Goal: Task Accomplishment & Management: Manage account settings

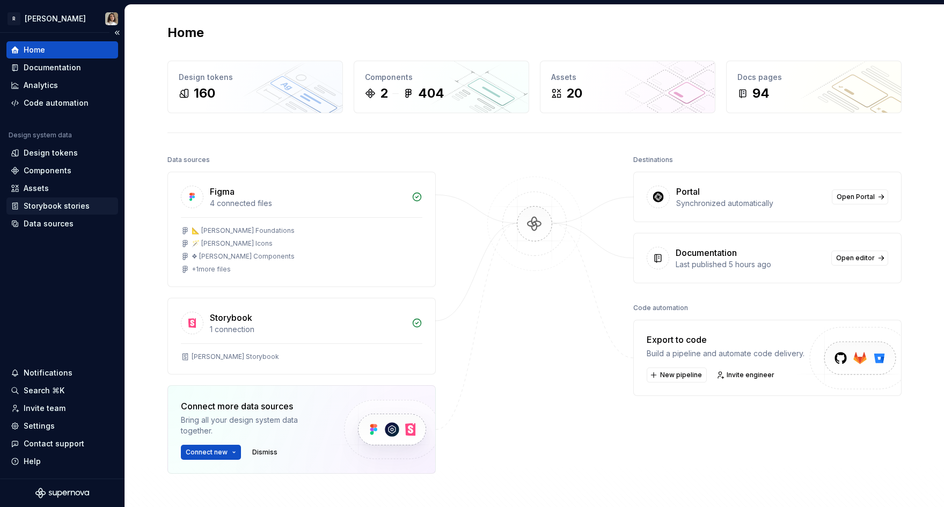
click at [44, 205] on div "Storybook stories" at bounding box center [57, 206] width 66 height 11
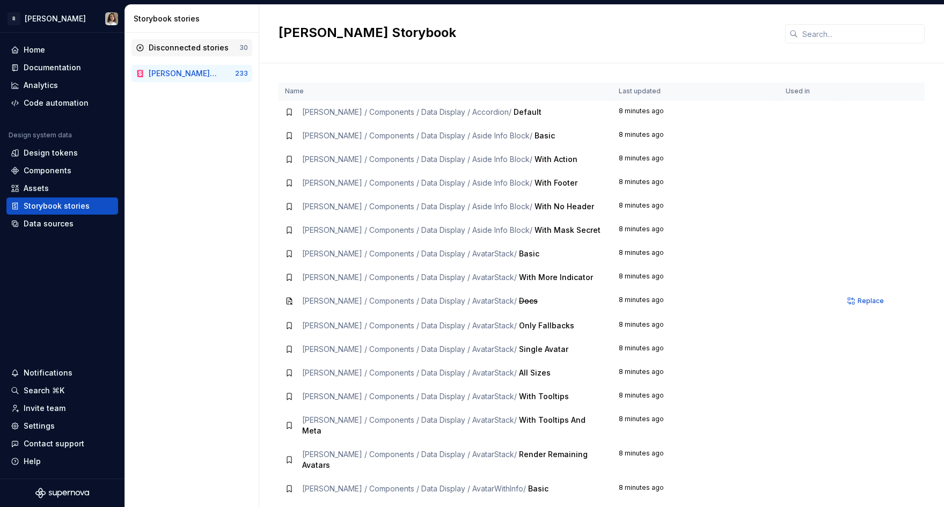
click at [194, 53] on div "Disconnected stories" at bounding box center [189, 47] width 80 height 11
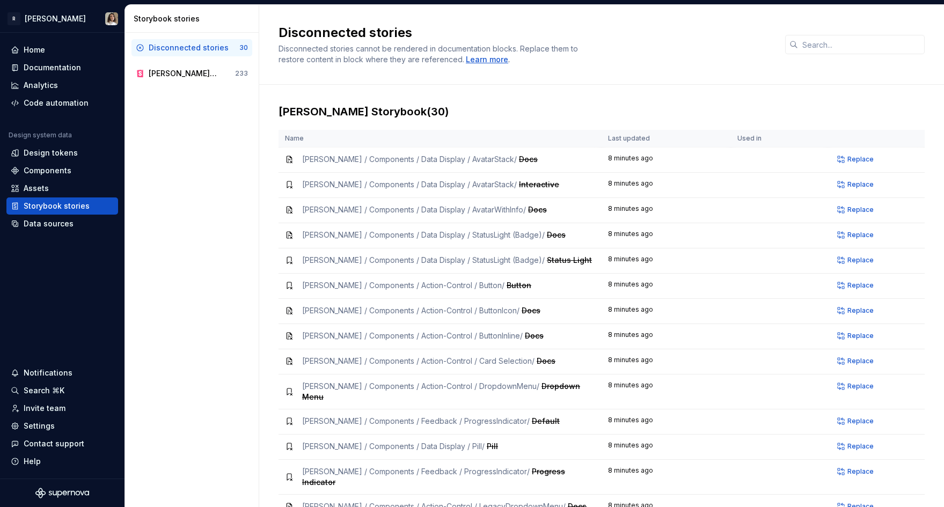
click at [479, 60] on div "Learn more" at bounding box center [487, 59] width 42 height 11
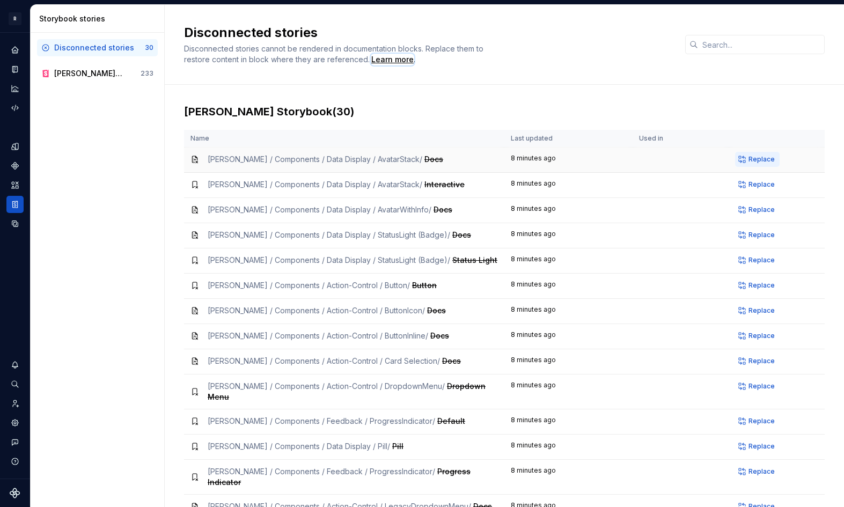
click at [758, 156] on span "Replace" at bounding box center [761, 159] width 26 height 9
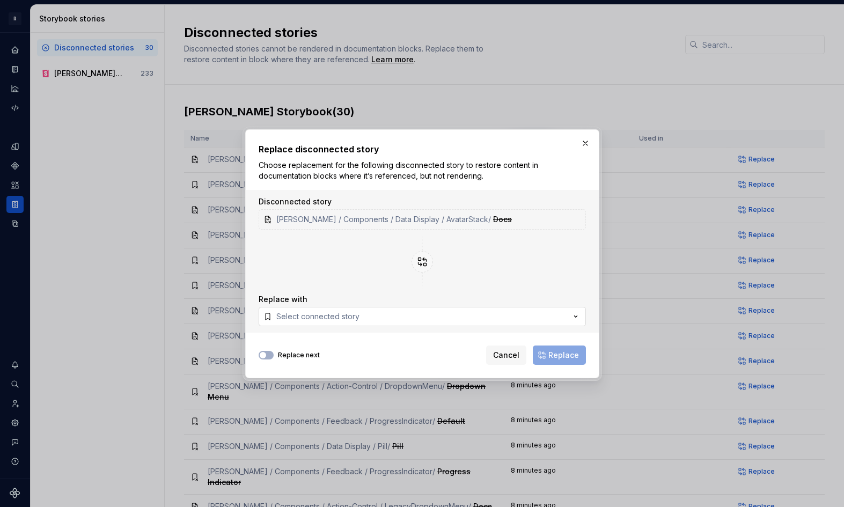
click at [362, 319] on button "Select connected story" at bounding box center [422, 316] width 327 height 19
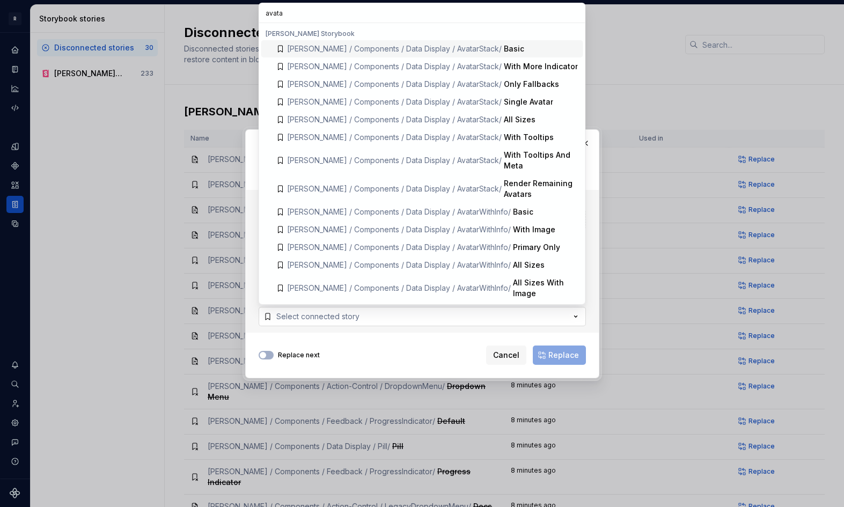
type input "avatar"
click at [504, 49] on div "Basic" at bounding box center [514, 48] width 20 height 11
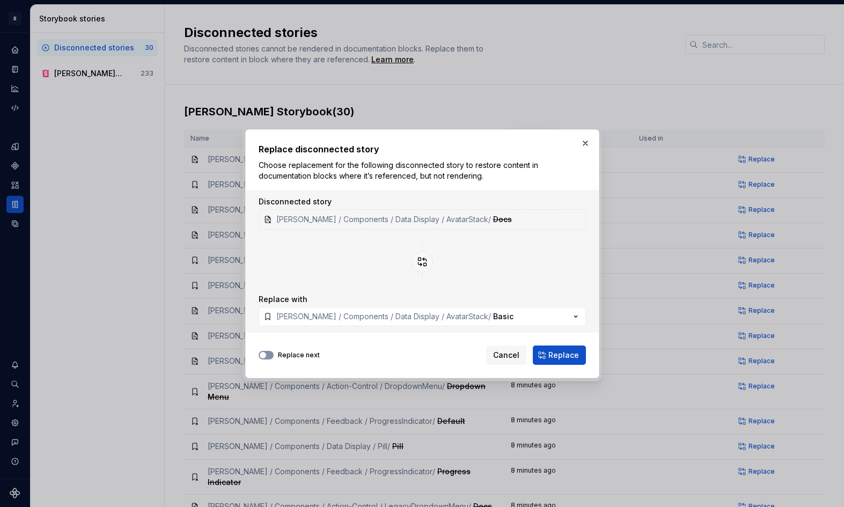
click at [259, 354] on icon "button" at bounding box center [263, 355] width 9 height 6
click at [264, 353] on icon "button" at bounding box center [263, 355] width 9 height 6
click at [271, 356] on button "button" at bounding box center [266, 355] width 15 height 9
click at [583, 143] on button "button" at bounding box center [585, 143] width 15 height 15
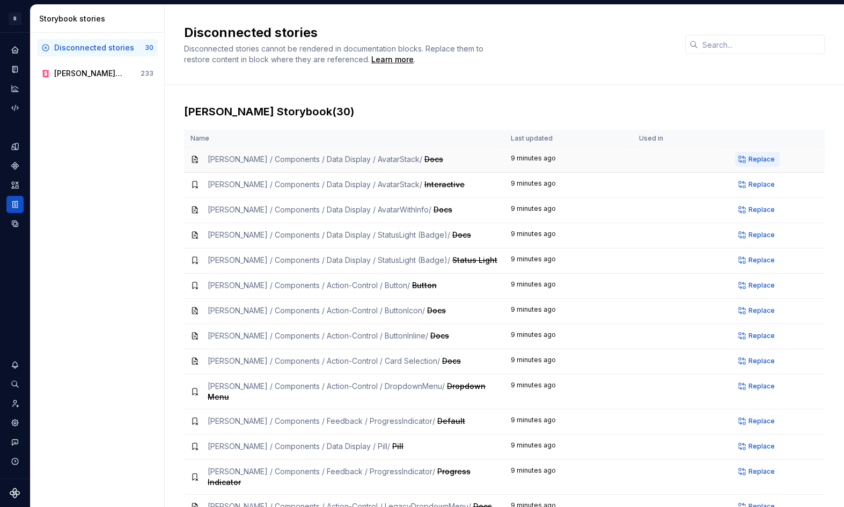
click at [741, 160] on button "Replace" at bounding box center [757, 159] width 45 height 15
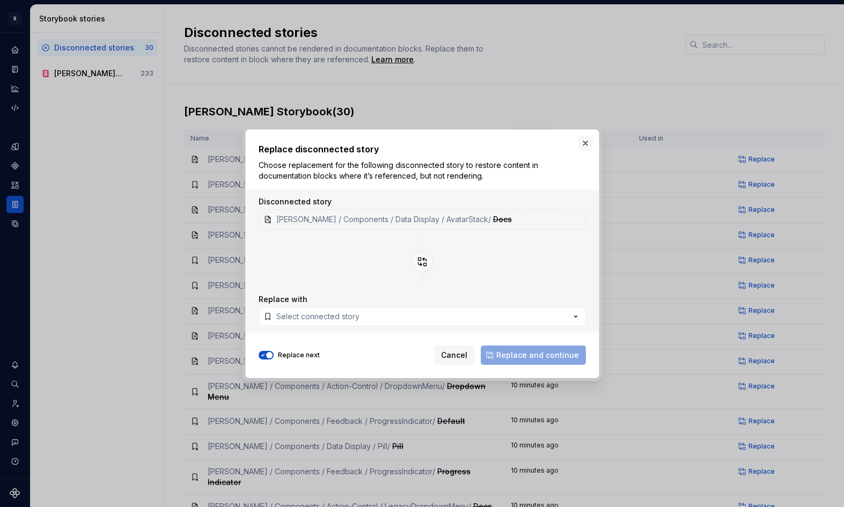
click at [582, 142] on button "button" at bounding box center [585, 143] width 15 height 15
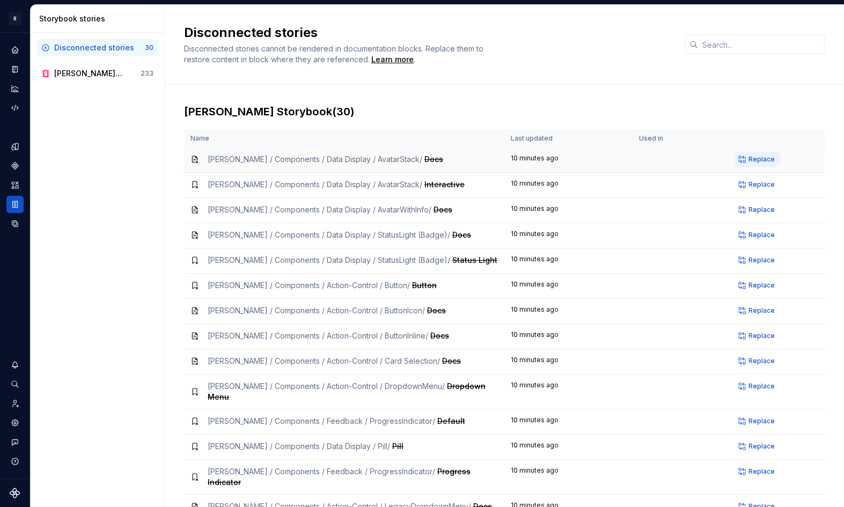
click at [754, 159] on span "Replace" at bounding box center [761, 159] width 26 height 9
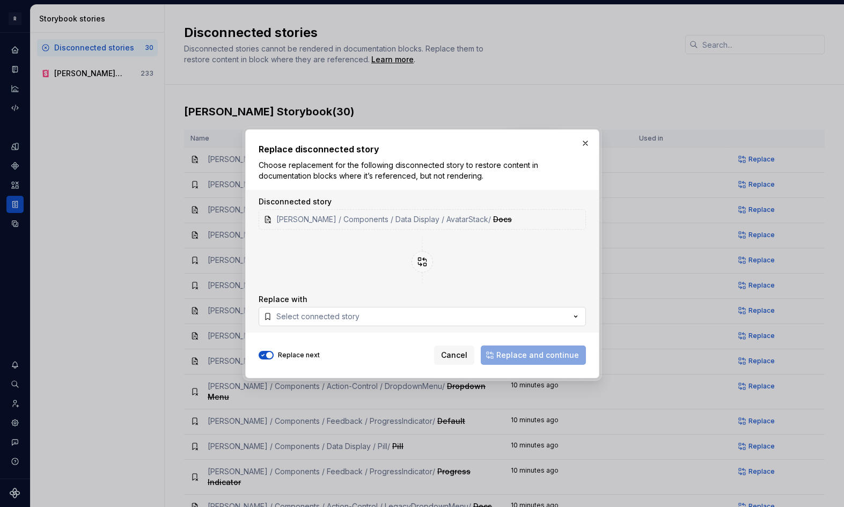
click at [494, 318] on button "Select connected story" at bounding box center [422, 316] width 327 height 19
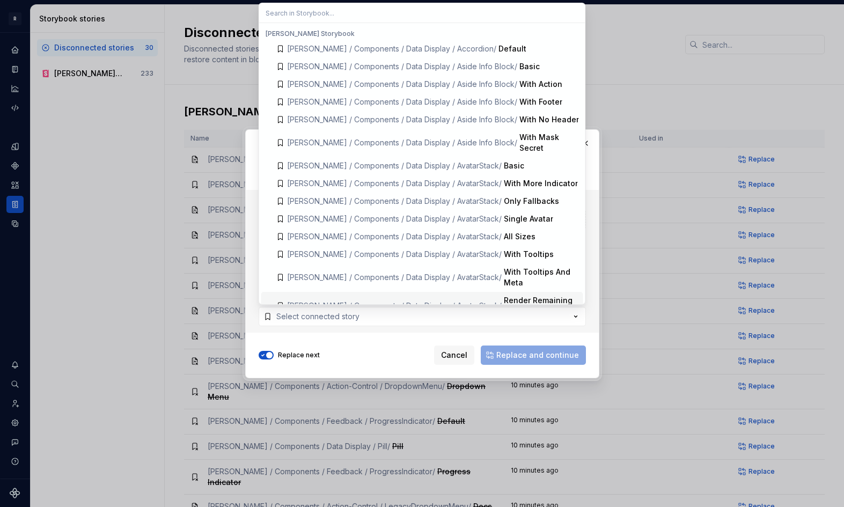
click at [402, 292] on span "[PERSON_NAME] / Components / Data Display / AvatarStack / Render Remaining Avat…" at bounding box center [422, 306] width 322 height 28
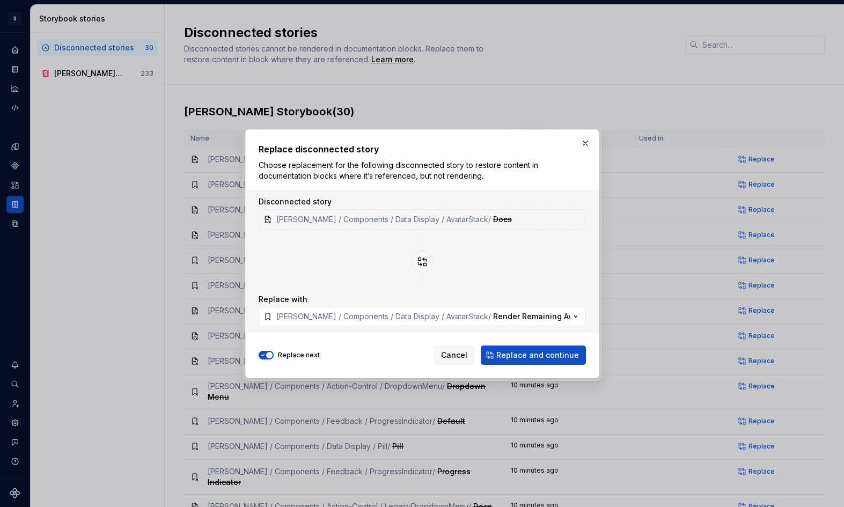
click at [256, 355] on div "Replace disconnected story Choose replacement for the following disconnected st…" at bounding box center [422, 253] width 354 height 249
click at [270, 354] on span "button" at bounding box center [269, 355] width 6 height 6
click at [325, 340] on div "Replace disconnected story Choose replacement for the following disconnected st…" at bounding box center [422, 254] width 327 height 222
click at [593, 143] on div "Replace disconnected story Choose replacement for the following disconnected st…" at bounding box center [422, 253] width 354 height 249
click at [586, 143] on button "button" at bounding box center [585, 143] width 15 height 15
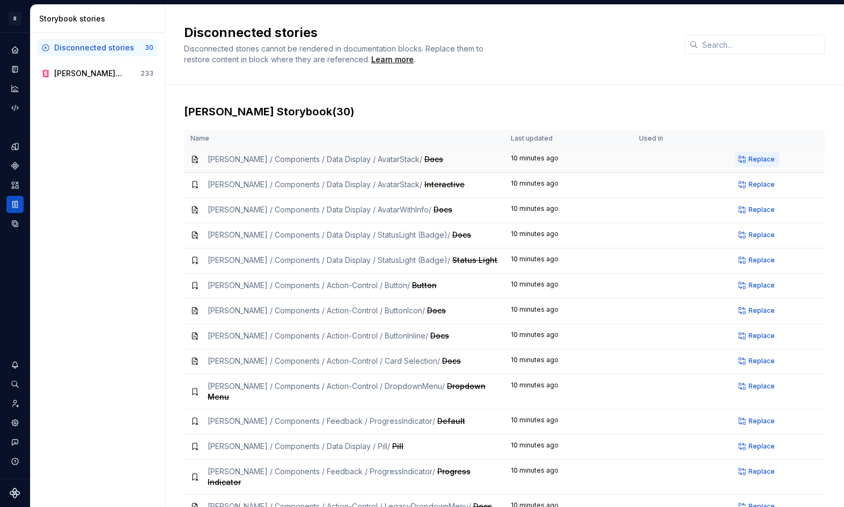
click at [751, 162] on span "Replace" at bounding box center [761, 159] width 26 height 9
click at [765, 160] on span "Replace" at bounding box center [761, 159] width 26 height 9
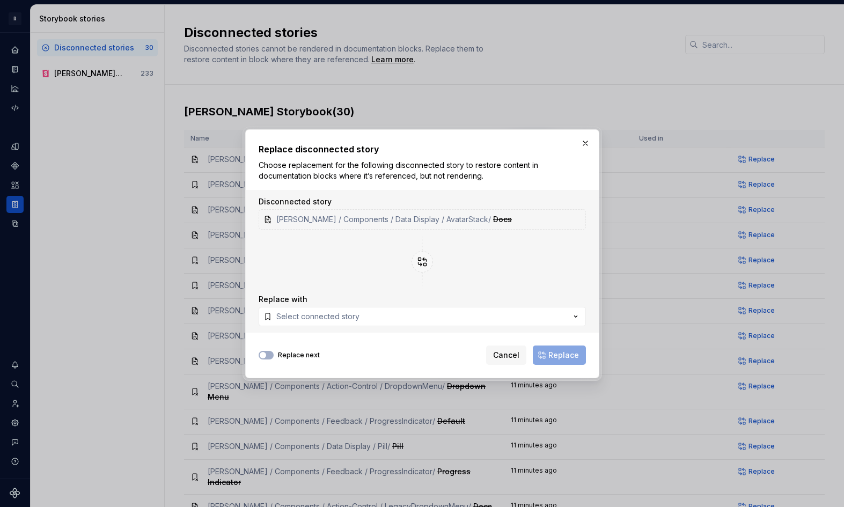
click at [567, 356] on div "Cancel Replace" at bounding box center [536, 355] width 100 height 19
click at [585, 144] on button "button" at bounding box center [585, 143] width 15 height 15
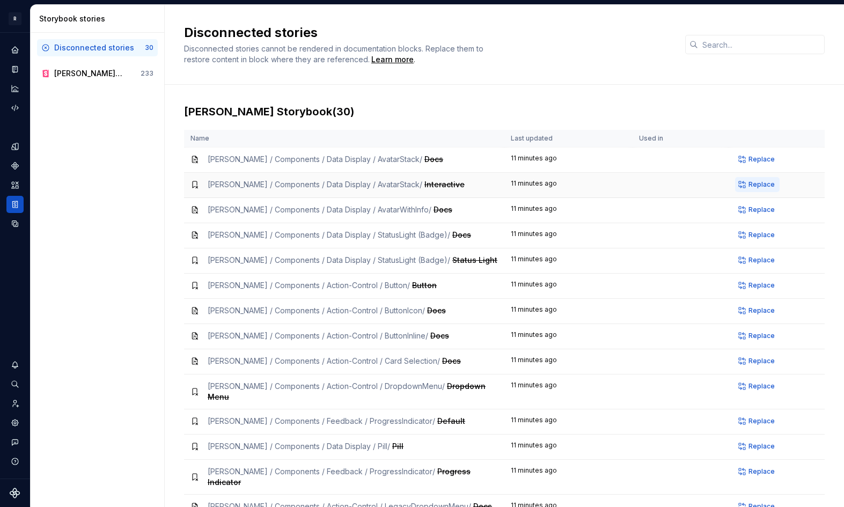
click at [752, 186] on span "Replace" at bounding box center [761, 184] width 26 height 9
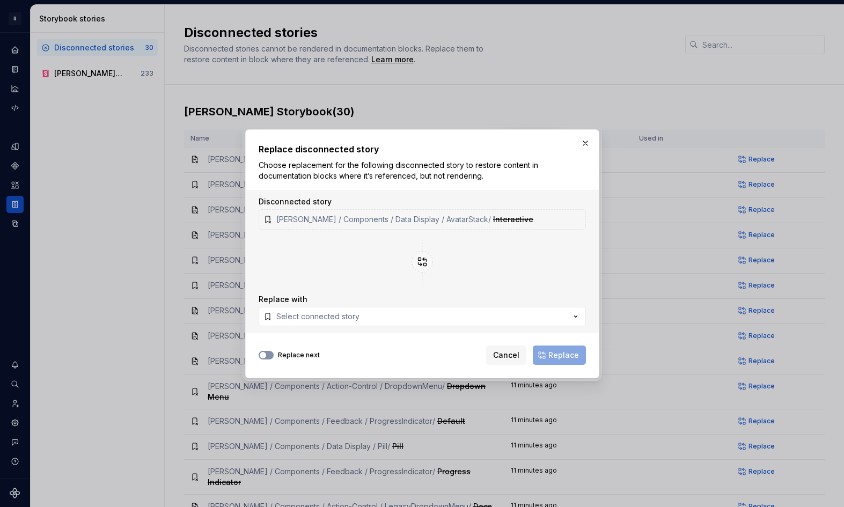
click at [261, 355] on span "button" at bounding box center [263, 355] width 6 height 6
click at [374, 312] on button "Select connected story" at bounding box center [422, 316] width 327 height 19
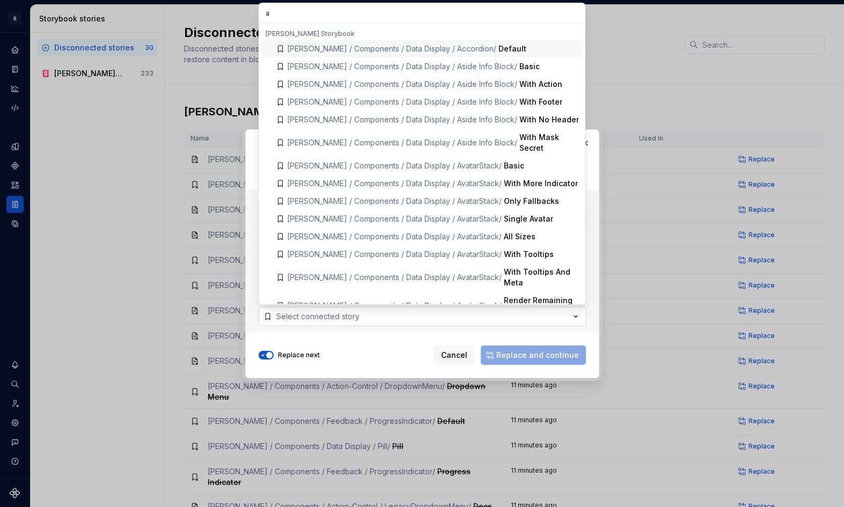
type input "av"
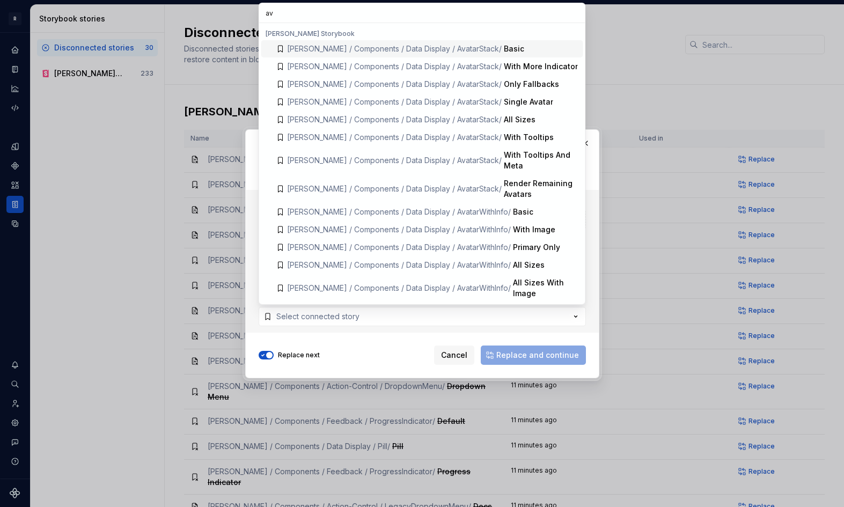
click at [357, 352] on div "Replace next Cancel Replace and continue" at bounding box center [422, 353] width 327 height 24
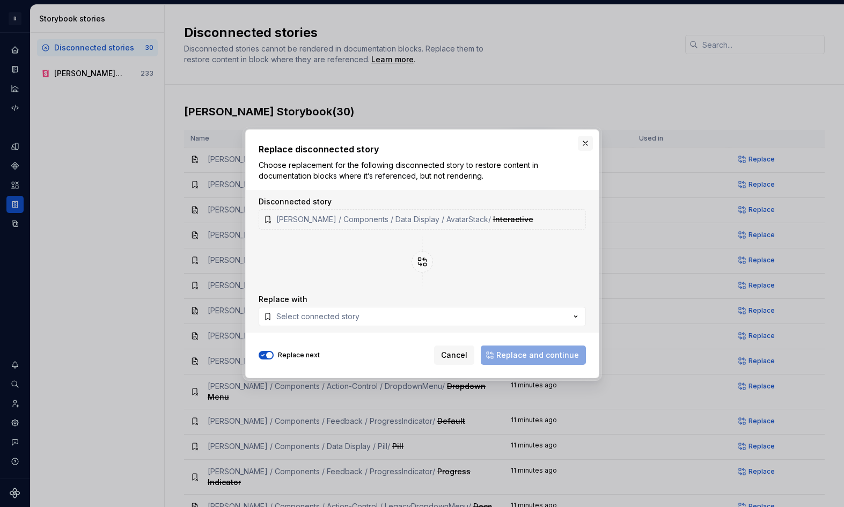
click at [581, 145] on button "button" at bounding box center [585, 143] width 15 height 15
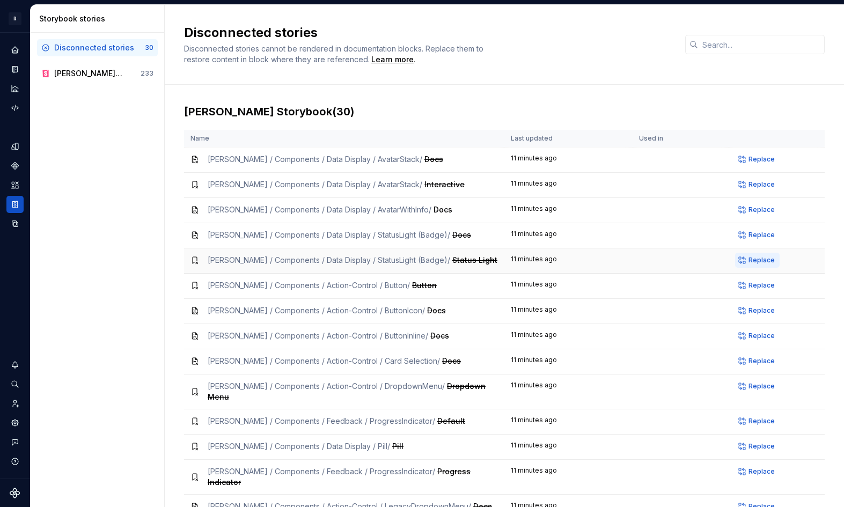
click at [759, 262] on span "Replace" at bounding box center [761, 260] width 26 height 9
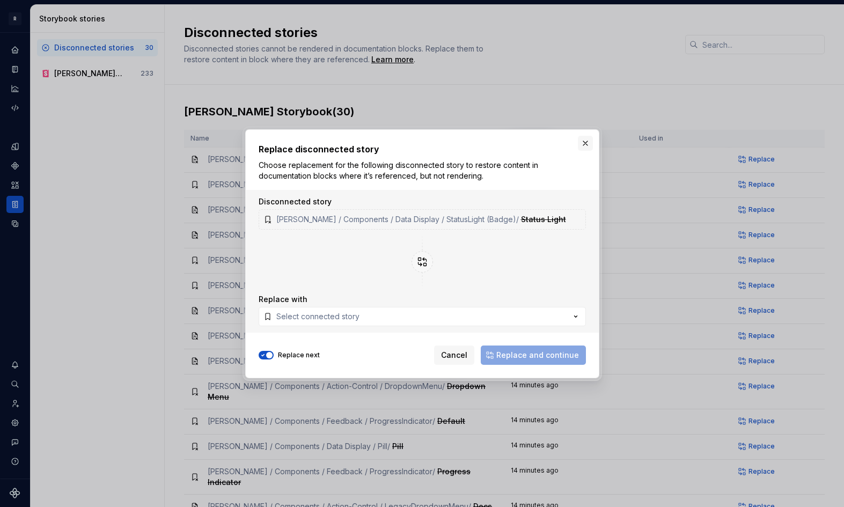
click at [581, 136] on button "button" at bounding box center [585, 143] width 15 height 15
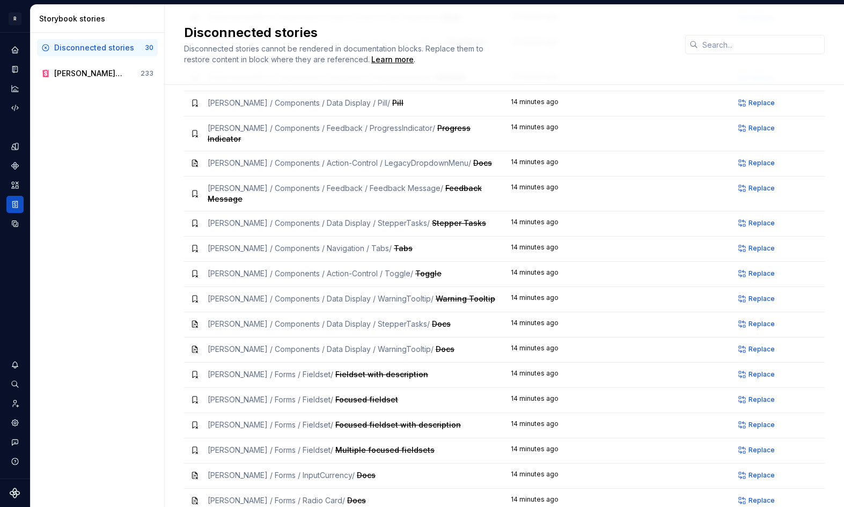
scroll to position [396, 0]
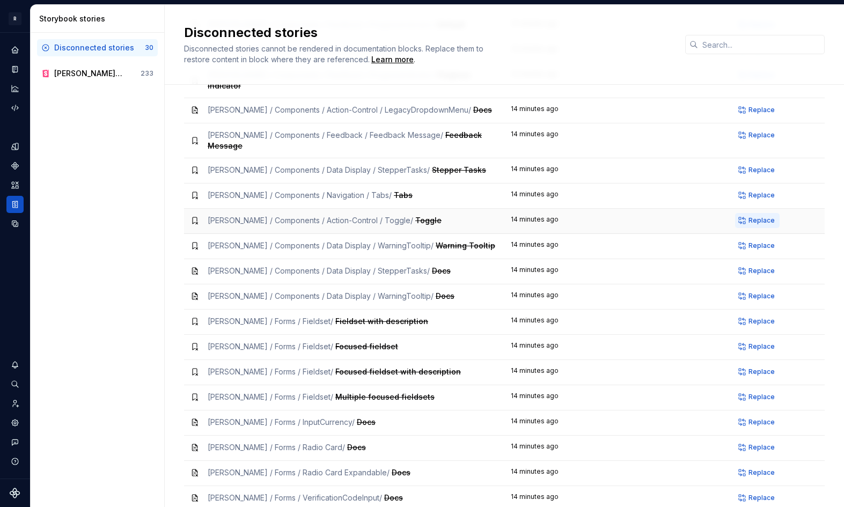
click at [763, 216] on span "Replace" at bounding box center [761, 220] width 26 height 9
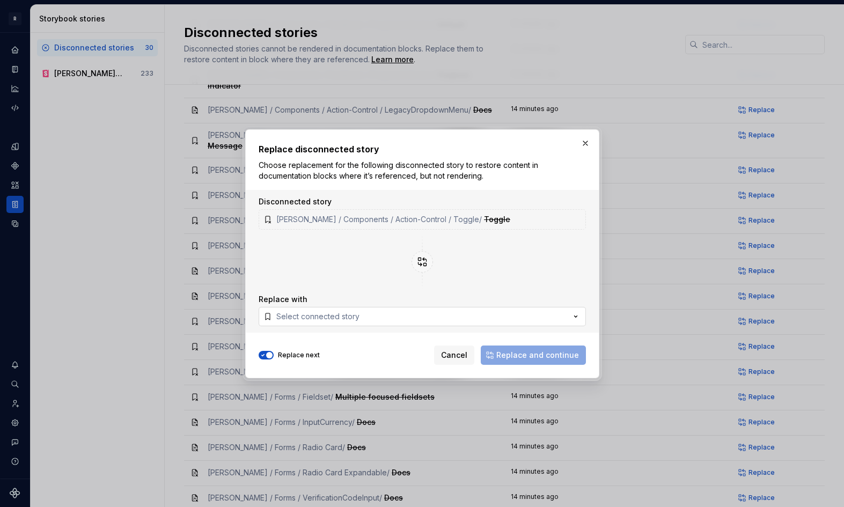
click at [305, 318] on div "Select connected story" at bounding box center [317, 316] width 83 height 11
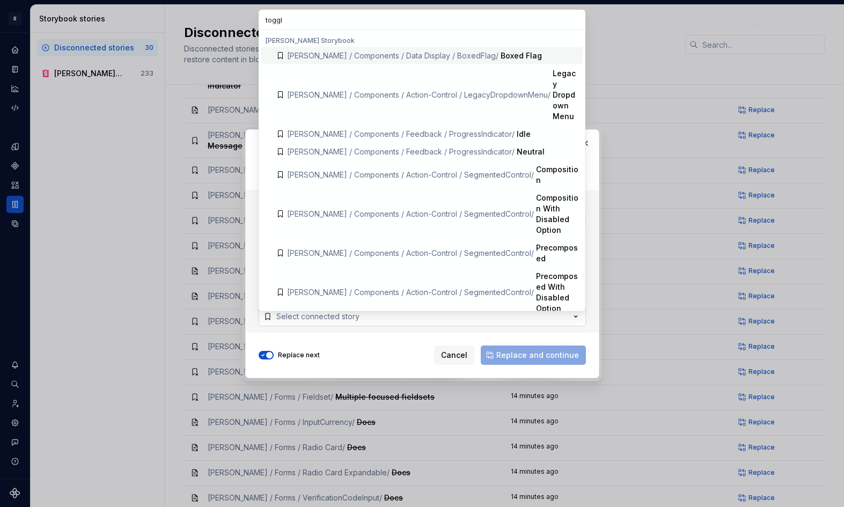
type input "toggle"
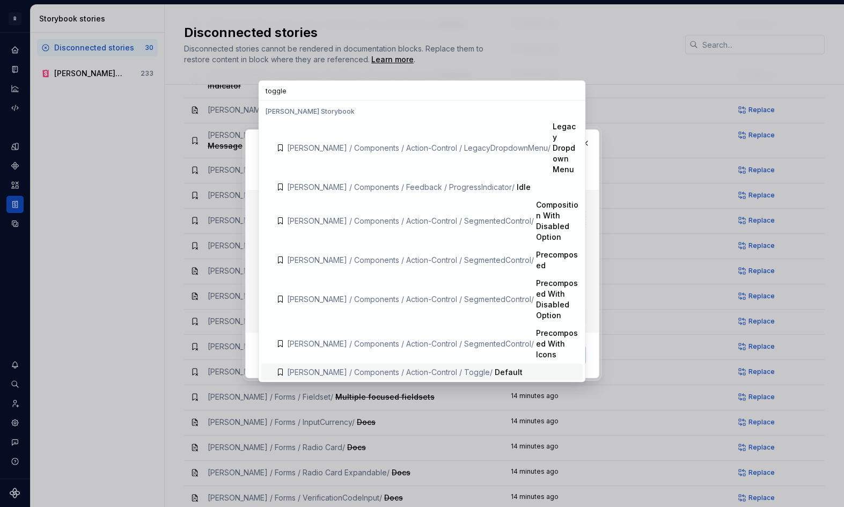
click at [426, 368] on span "[PERSON_NAME] / Components / Action-Control / Toggle /" at bounding box center [389, 372] width 205 height 9
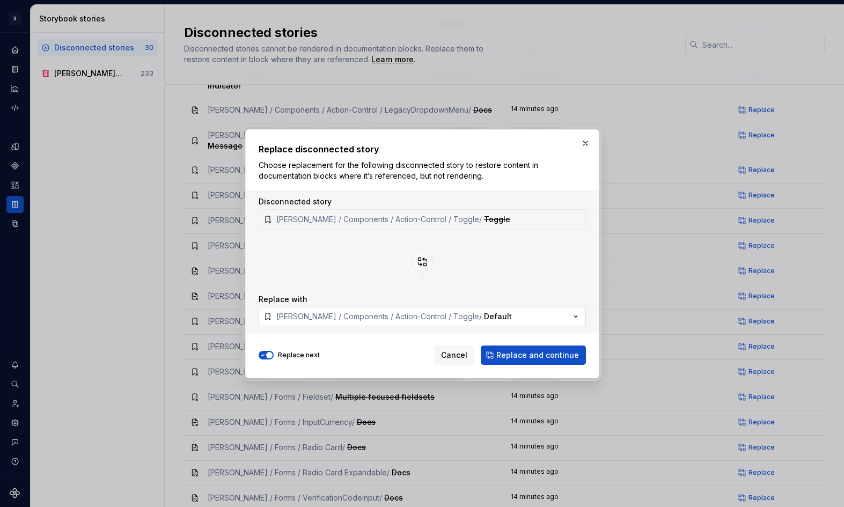
click at [483, 319] on button "[PERSON_NAME] / Components / Action-Control / Toggle / Default" at bounding box center [422, 316] width 327 height 19
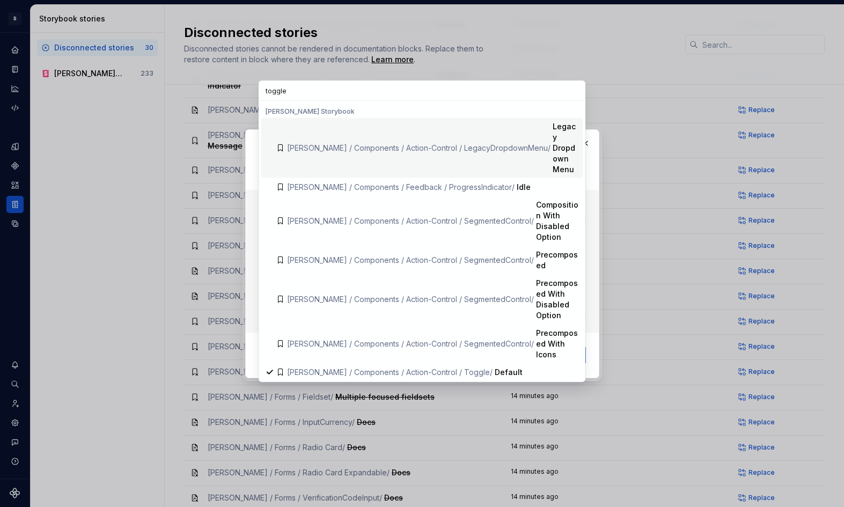
type input "toggle"
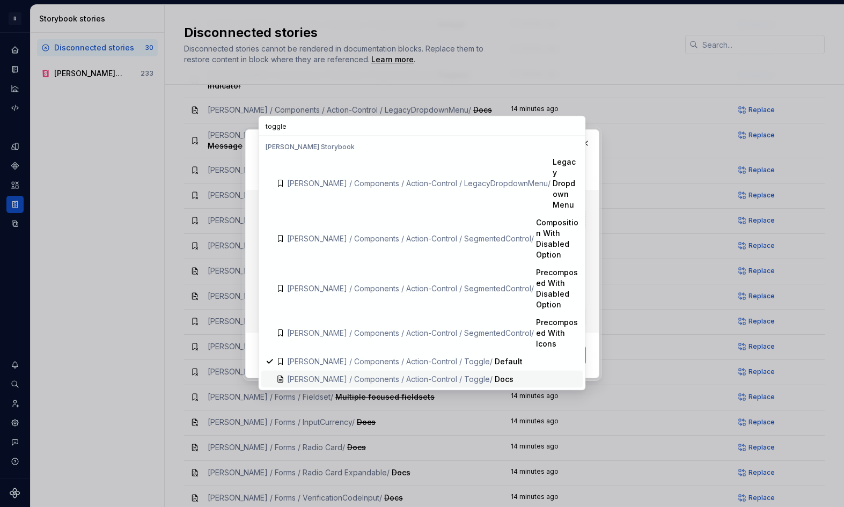
click at [348, 374] on div "[PERSON_NAME] / Components / Action-Control / Toggle /" at bounding box center [389, 379] width 205 height 11
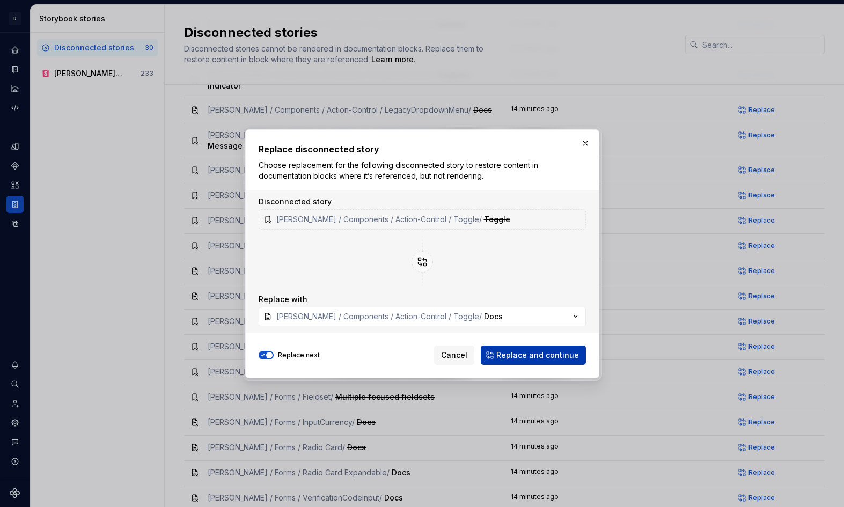
click at [516, 353] on span "Replace and continue" at bounding box center [537, 355] width 83 height 11
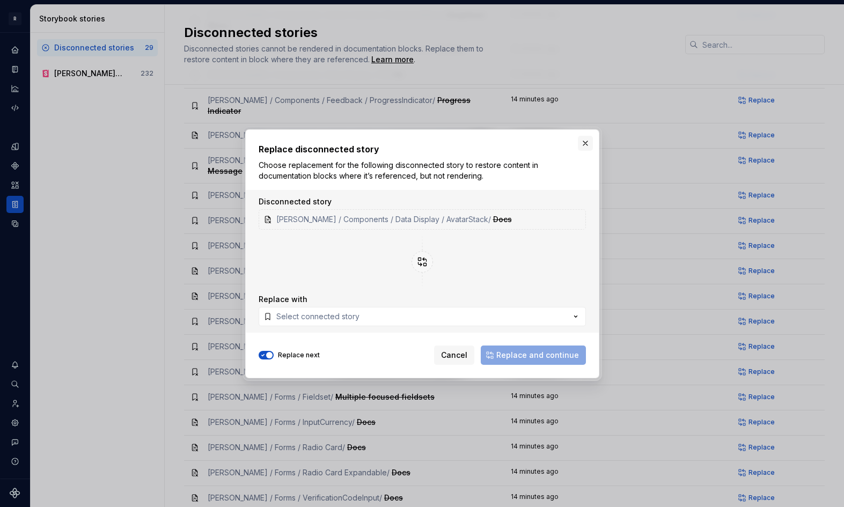
click at [585, 143] on button "button" at bounding box center [585, 143] width 15 height 15
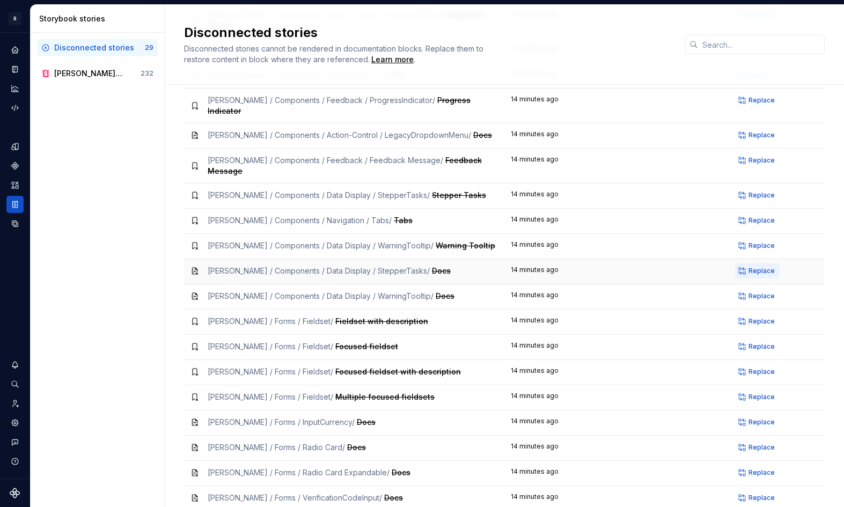
click at [759, 267] on span "Replace" at bounding box center [761, 271] width 26 height 9
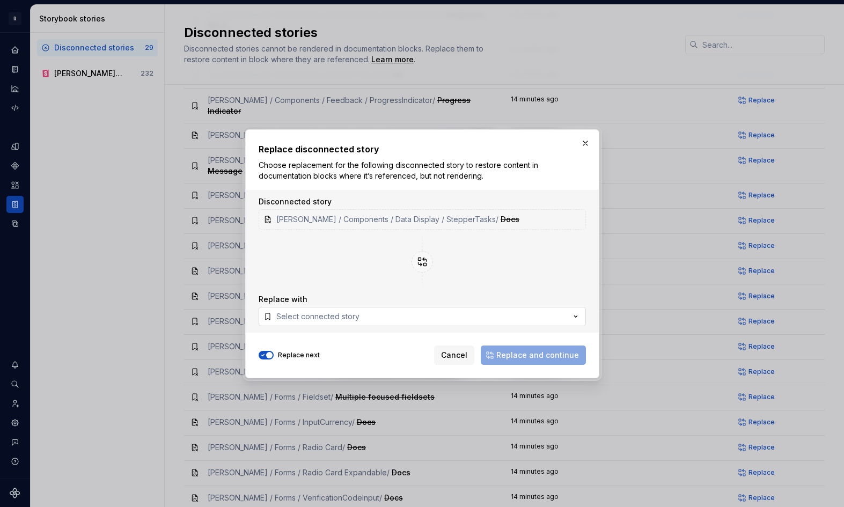
click at [365, 313] on button "Select connected story" at bounding box center [422, 316] width 327 height 19
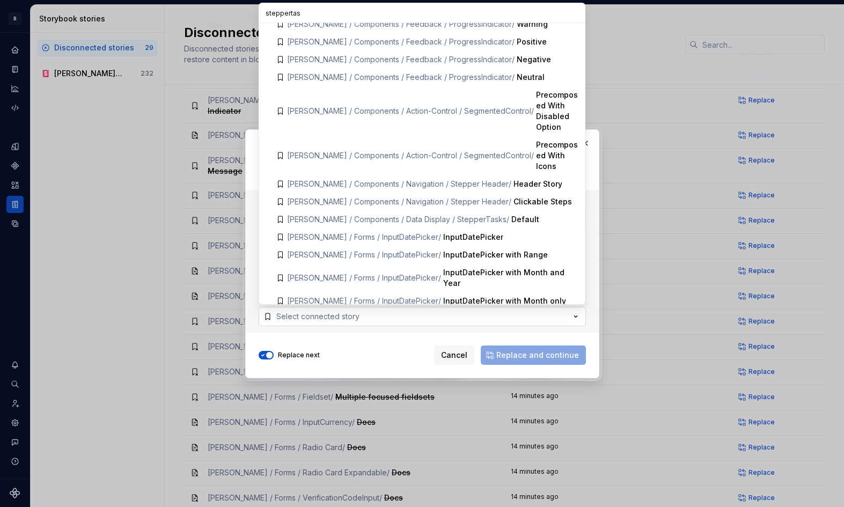
scroll to position [0, 0]
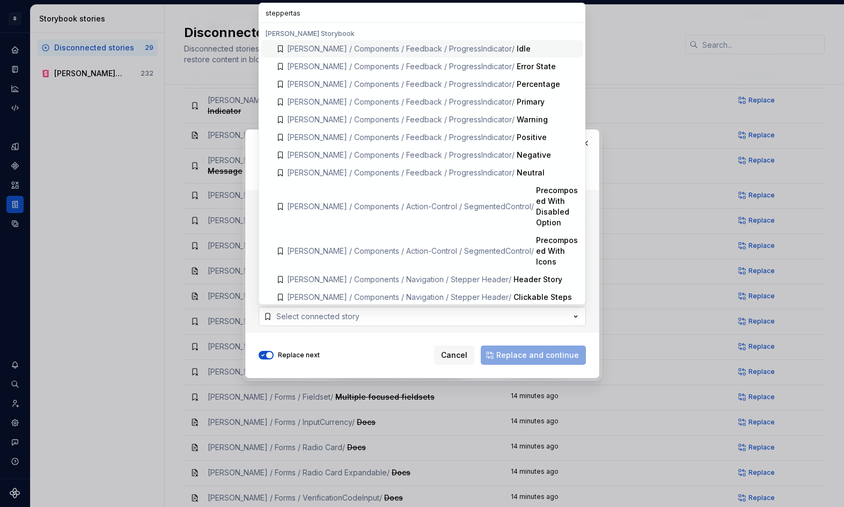
type input "steppertask"
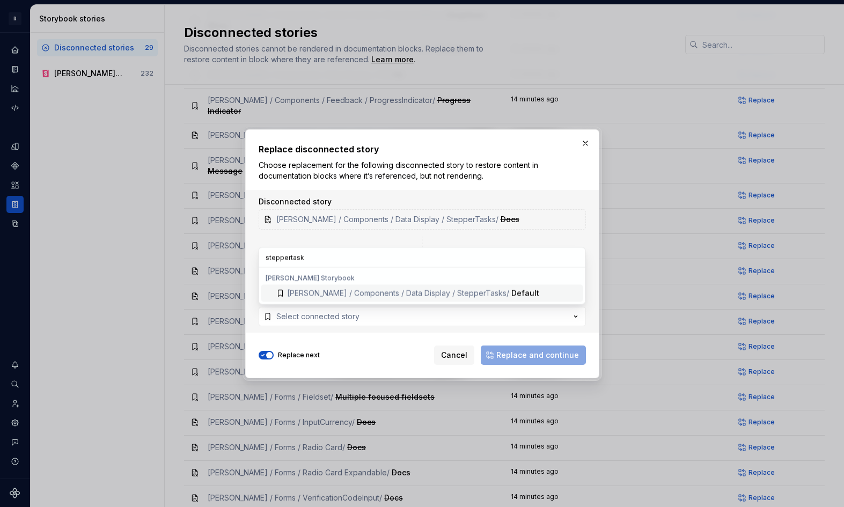
click at [449, 290] on span "[PERSON_NAME] / Components / Data Display / StepperTasks /" at bounding box center [398, 293] width 222 height 9
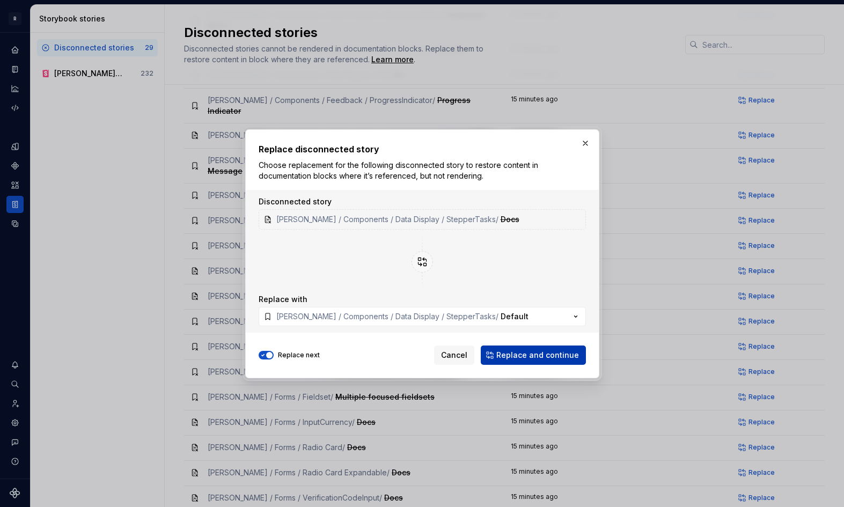
click at [519, 356] on span "Replace and continue" at bounding box center [537, 355] width 83 height 11
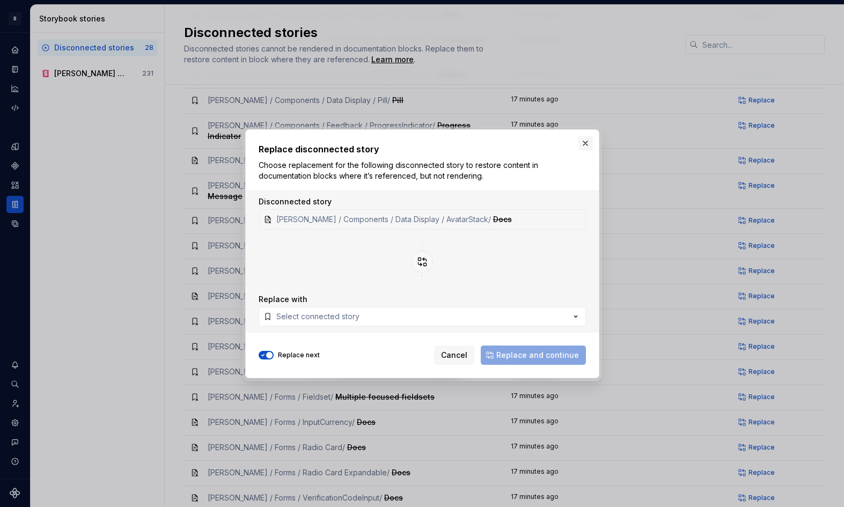
click at [588, 148] on button "button" at bounding box center [585, 143] width 15 height 15
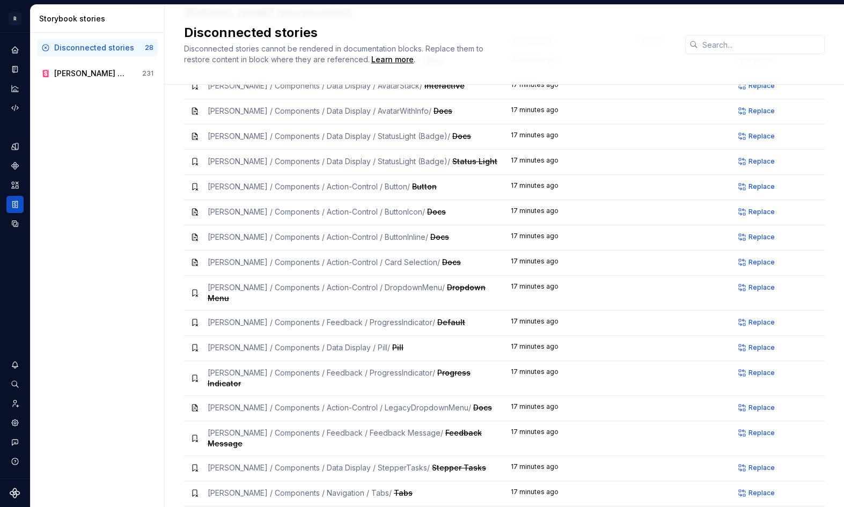
scroll to position [0, 0]
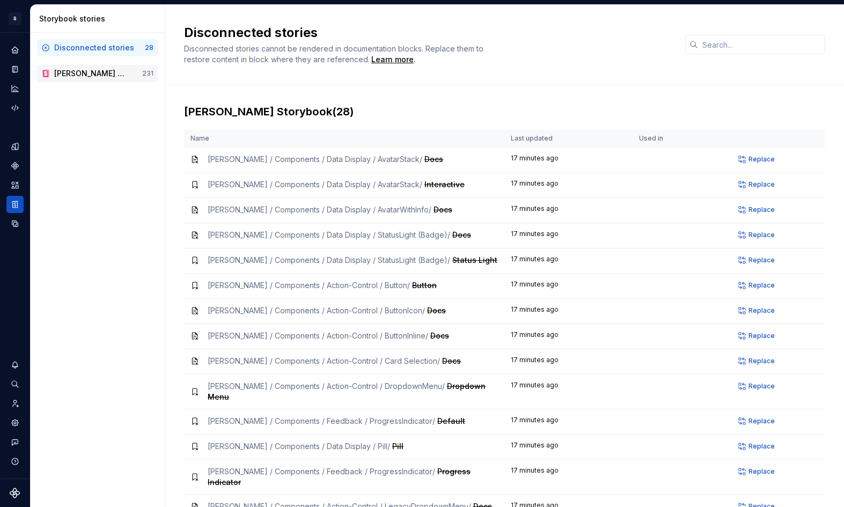
click at [102, 71] on div "[PERSON_NAME] Storybook" at bounding box center [89, 73] width 70 height 11
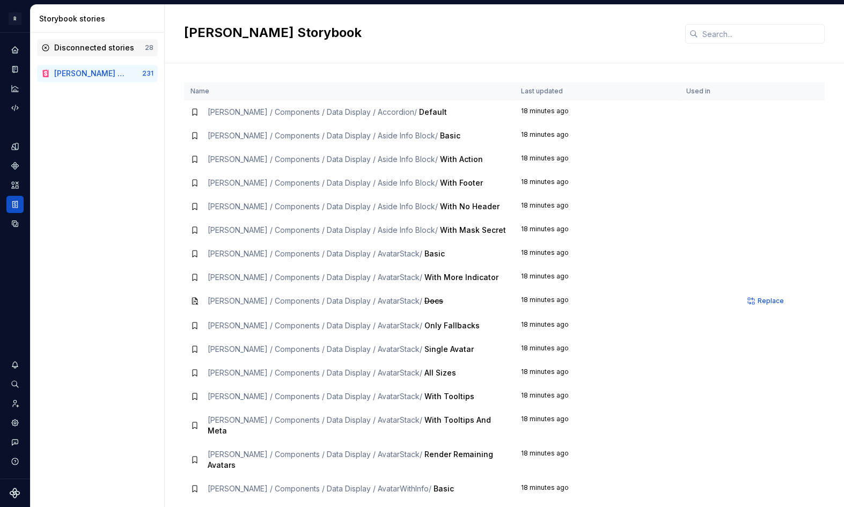
click at [93, 47] on div "Disconnected stories" at bounding box center [94, 47] width 80 height 11
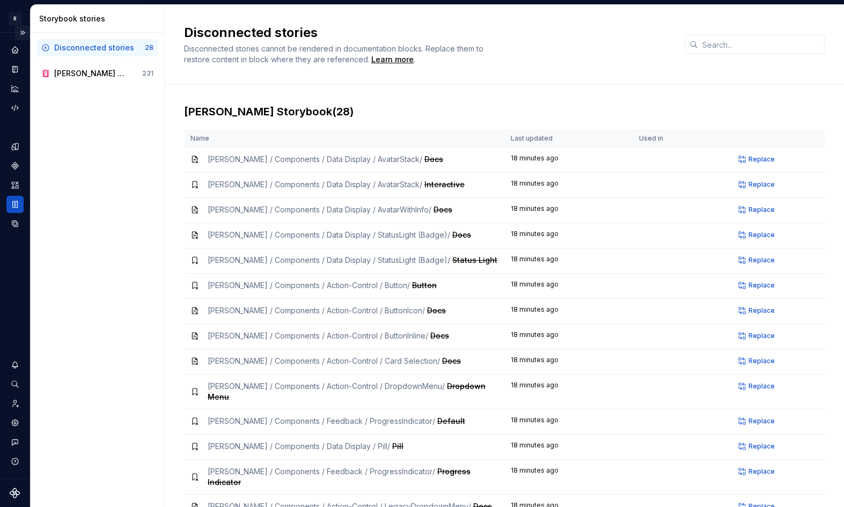
click at [24, 34] on button "Expand sidebar" at bounding box center [22, 32] width 15 height 15
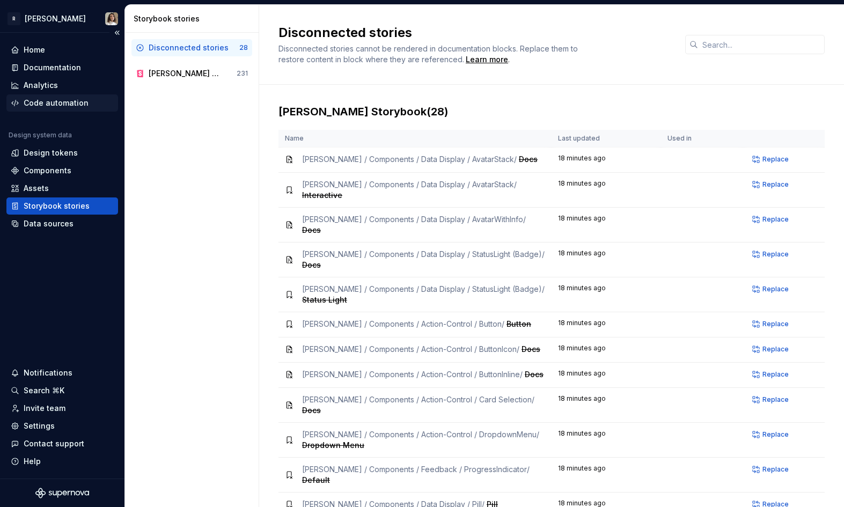
click at [57, 97] on div "Code automation" at bounding box center [62, 102] width 112 height 17
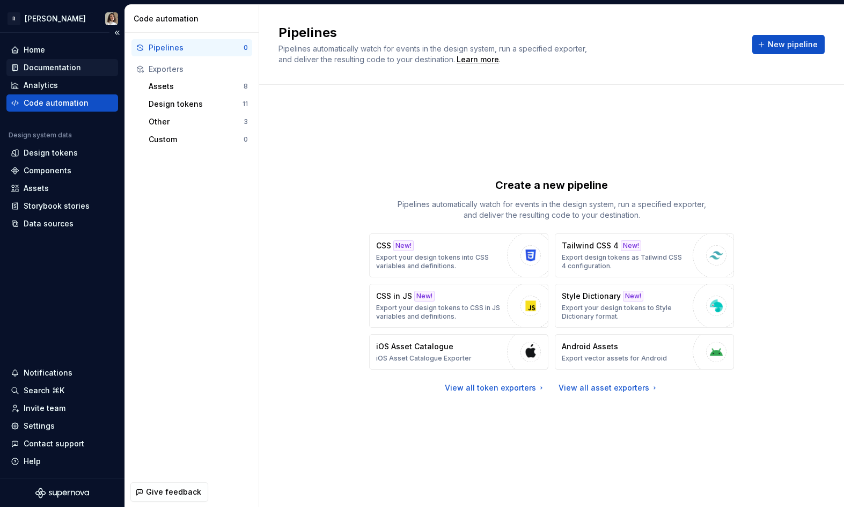
click at [69, 69] on div "Documentation" at bounding box center [52, 67] width 57 height 11
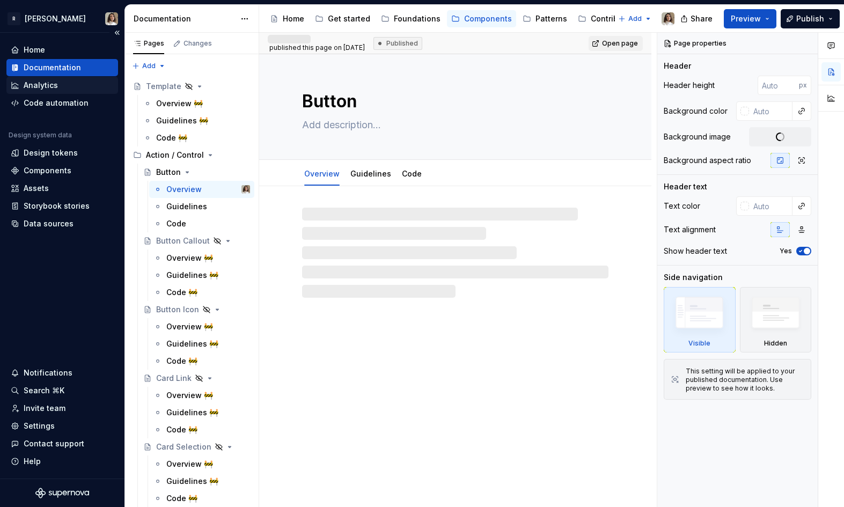
click at [48, 84] on div "Analytics" at bounding box center [41, 85] width 34 height 11
type textarea "*"
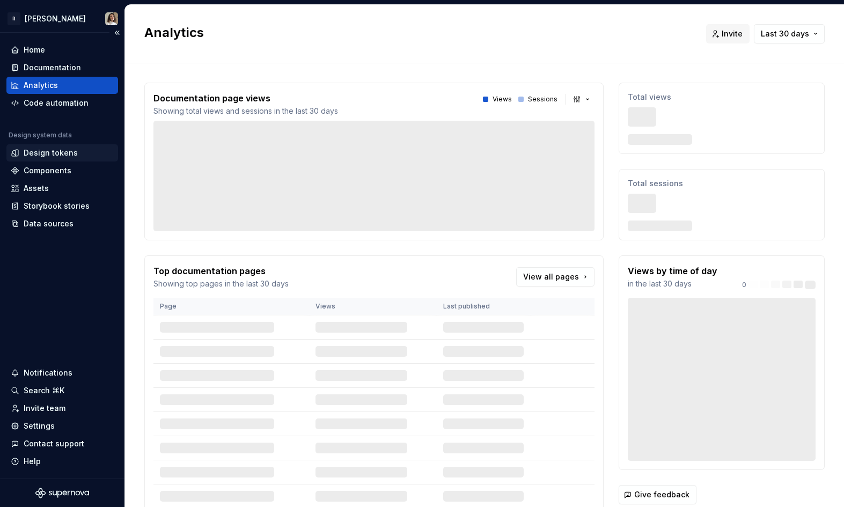
click at [42, 150] on div "Design tokens" at bounding box center [51, 153] width 54 height 11
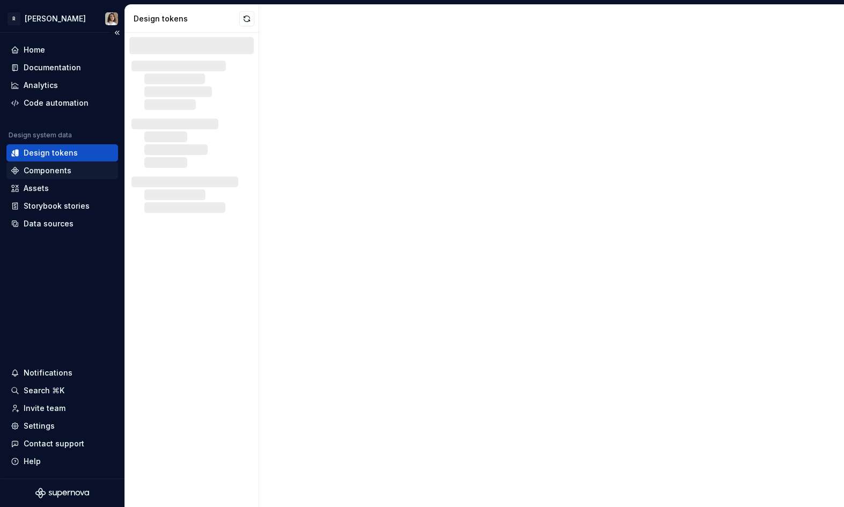
click at [41, 175] on div "Components" at bounding box center [48, 170] width 48 height 11
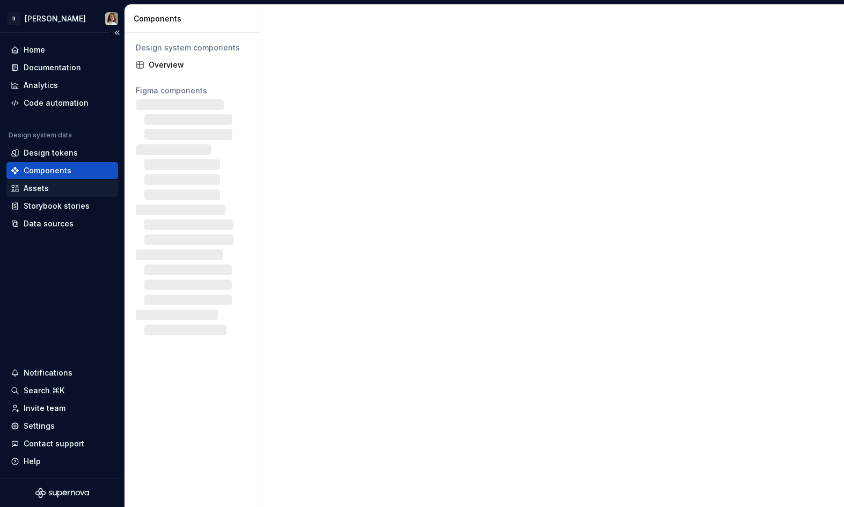
click at [38, 194] on div "Assets" at bounding box center [62, 188] width 112 height 17
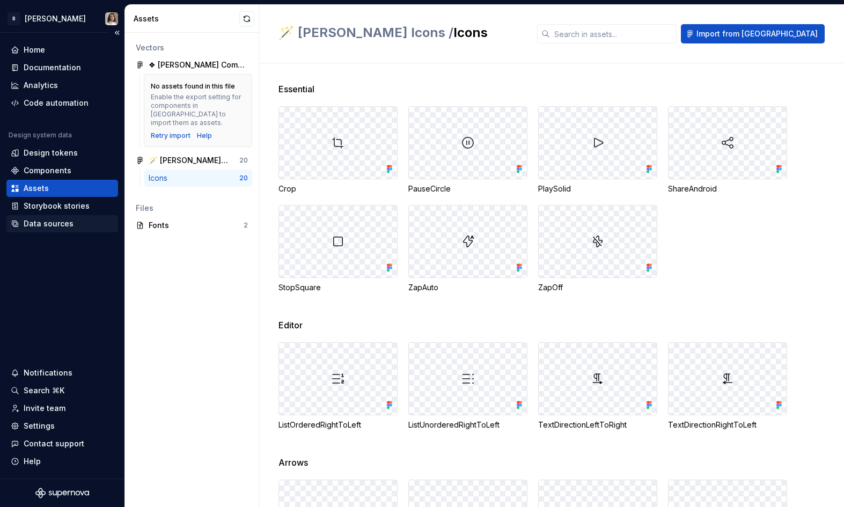
click at [57, 219] on div "Data sources" at bounding box center [49, 223] width 50 height 11
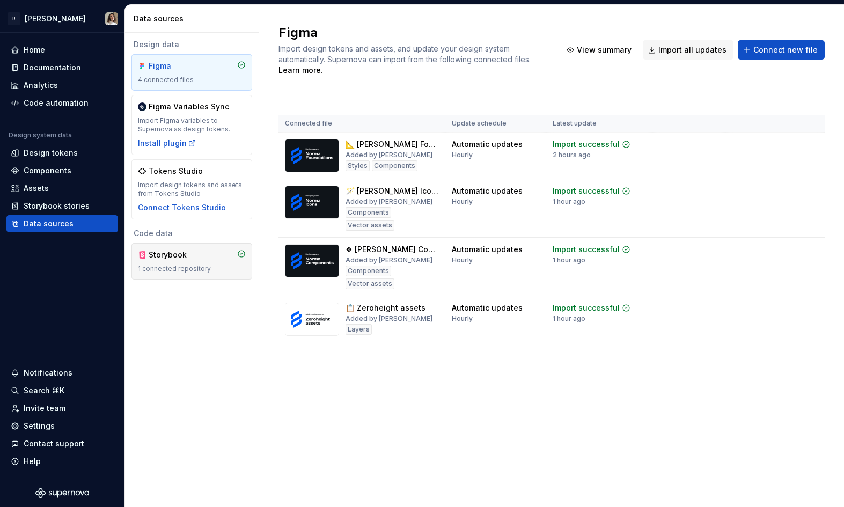
click at [164, 253] on div "Storybook" at bounding box center [175, 254] width 52 height 11
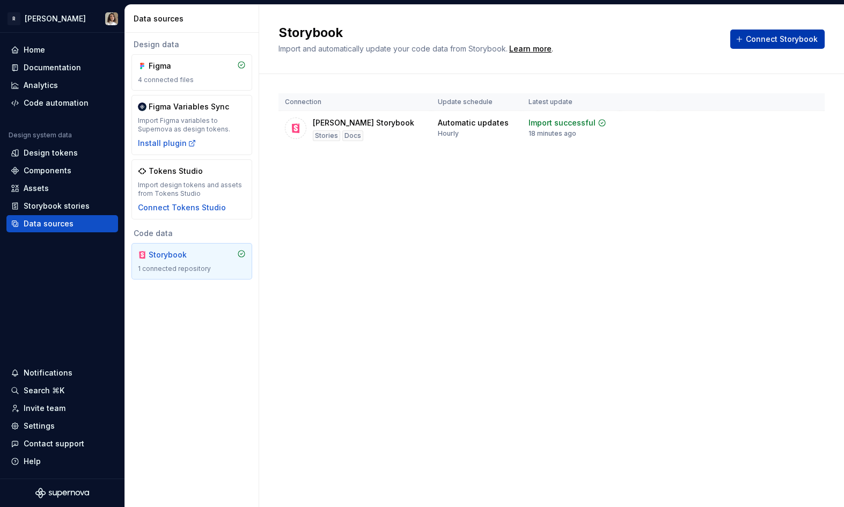
click at [760, 43] on span "Connect Storybook" at bounding box center [782, 39] width 72 height 11
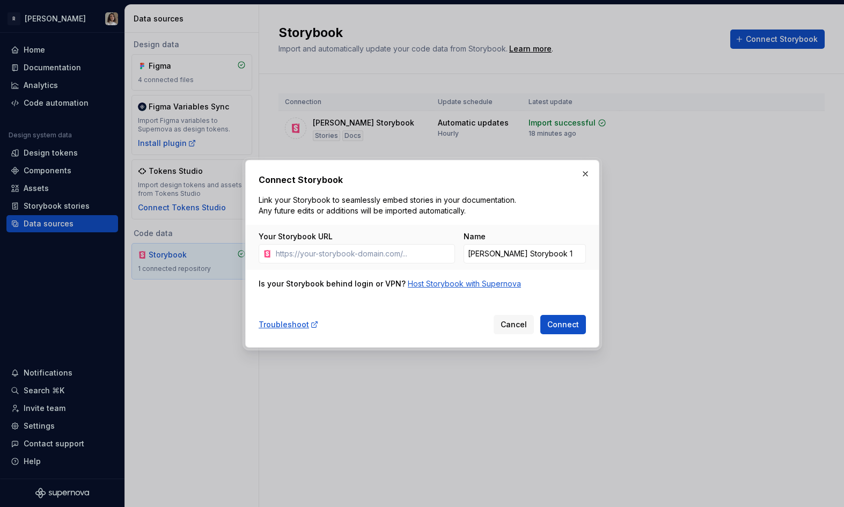
click at [447, 283] on div "Host Storybook with Supernova" at bounding box center [464, 283] width 113 height 11
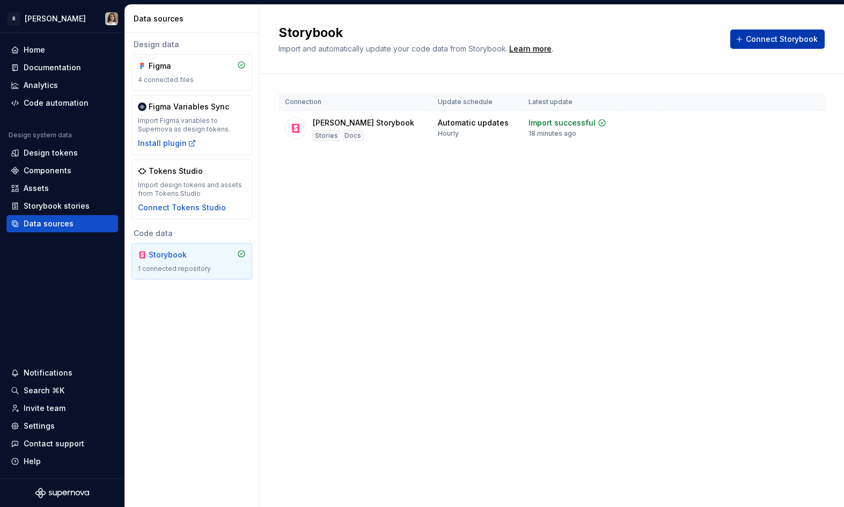
click at [774, 38] on span "Connect Storybook" at bounding box center [782, 39] width 72 height 11
click at [29, 30] on html "R [PERSON_NAME] Home Documentation Analytics Code automation Design system data…" at bounding box center [422, 253] width 844 height 507
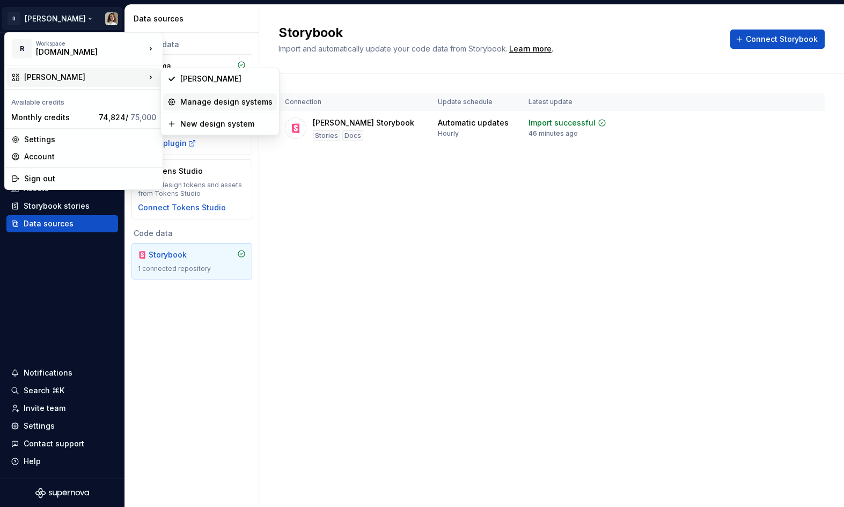
click at [212, 102] on div "Manage design systems" at bounding box center [226, 102] width 92 height 11
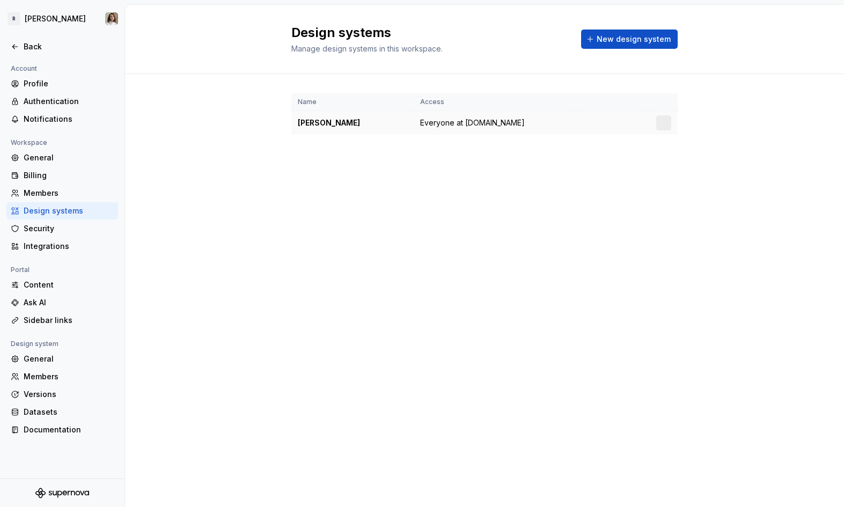
click at [380, 121] on div "[PERSON_NAME]" at bounding box center [352, 122] width 109 height 11
click at [660, 122] on html "R [PERSON_NAME] Back Account Profile Authentication Notifications Workspace Gen…" at bounding box center [422, 253] width 844 height 507
click at [685, 163] on div "Design system settings" at bounding box center [727, 161] width 102 height 11
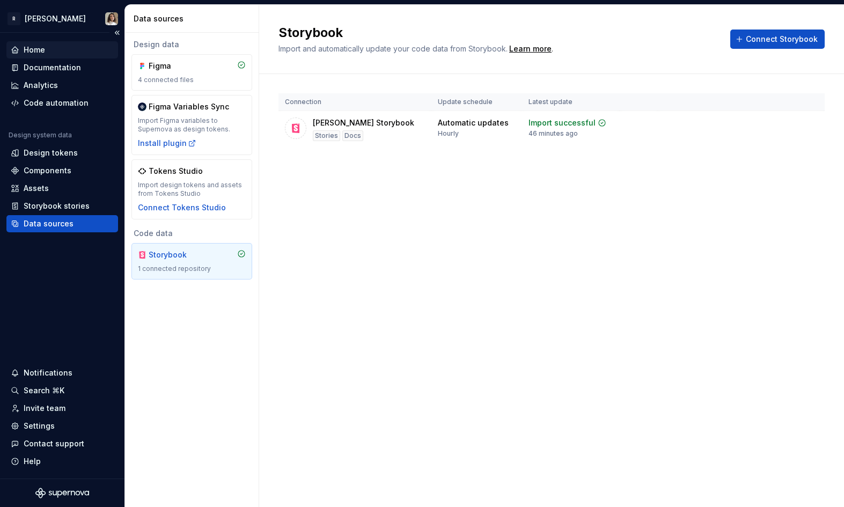
click at [38, 49] on div "Home" at bounding box center [34, 50] width 21 height 11
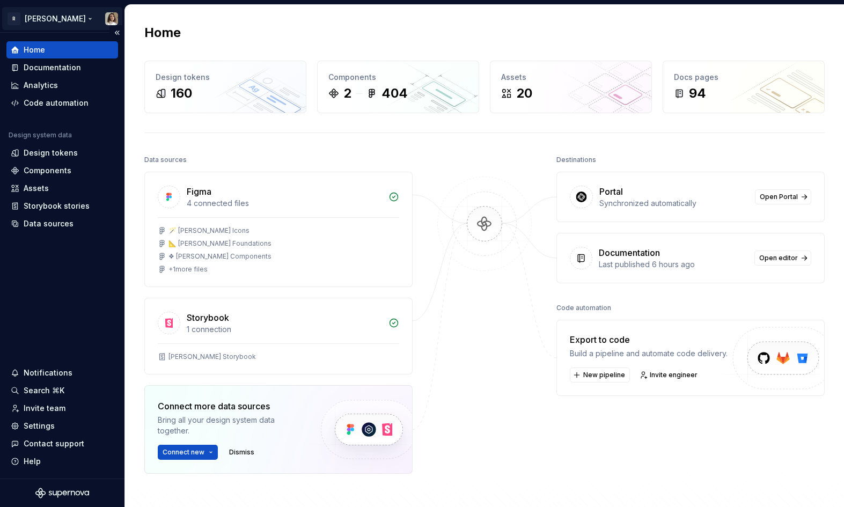
click at [32, 15] on html "R [PERSON_NAME] Home Documentation Analytics Code automation Design system data…" at bounding box center [422, 253] width 844 height 507
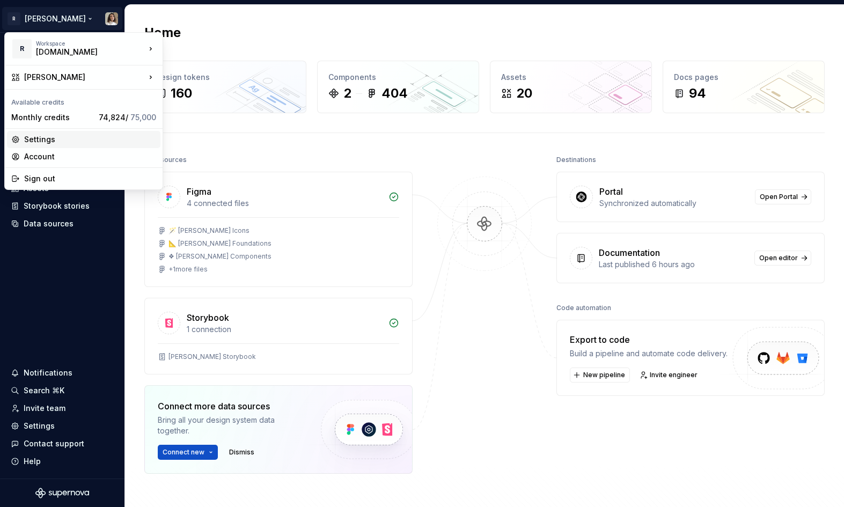
click at [69, 140] on div "Settings" at bounding box center [90, 139] width 132 height 11
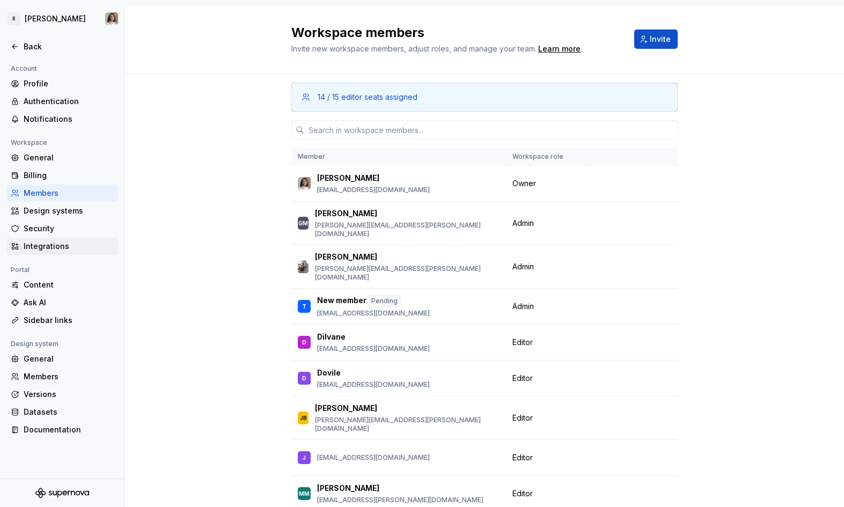
click at [32, 245] on div "Integrations" at bounding box center [69, 246] width 90 height 11
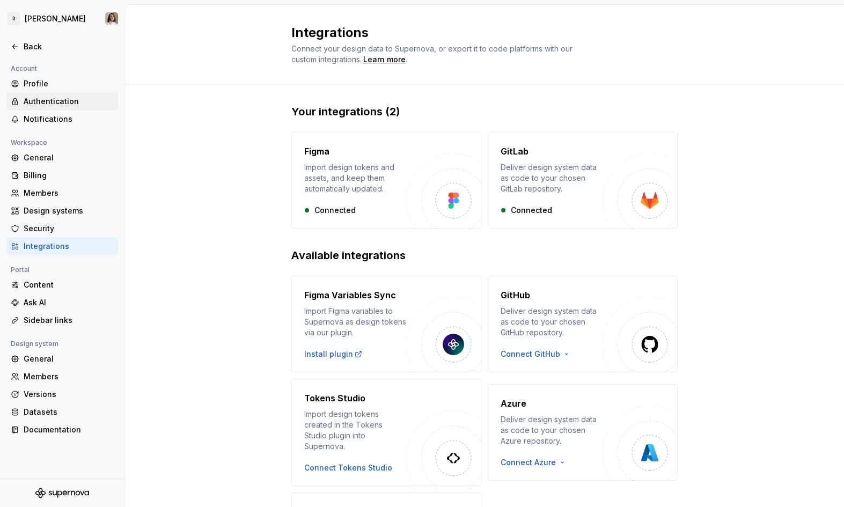
click at [63, 107] on div "Authentication" at bounding box center [62, 101] width 112 height 17
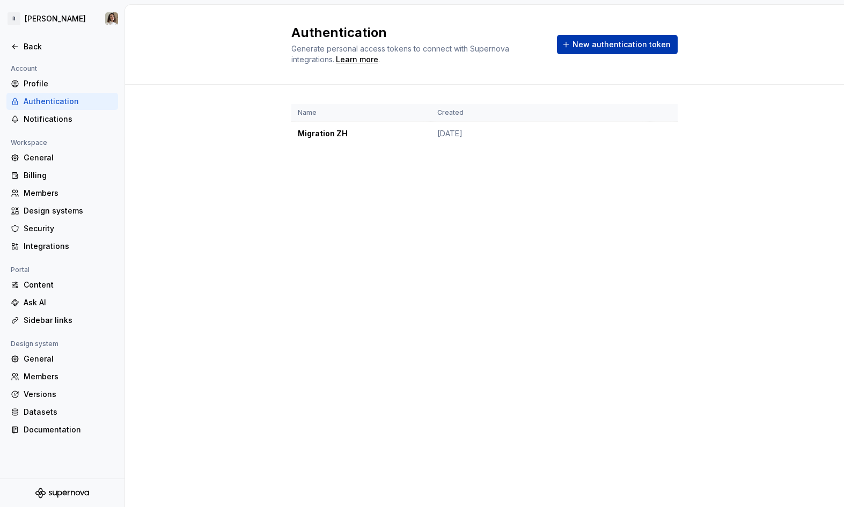
click at [616, 46] on span "New authentication token" at bounding box center [621, 44] width 98 height 11
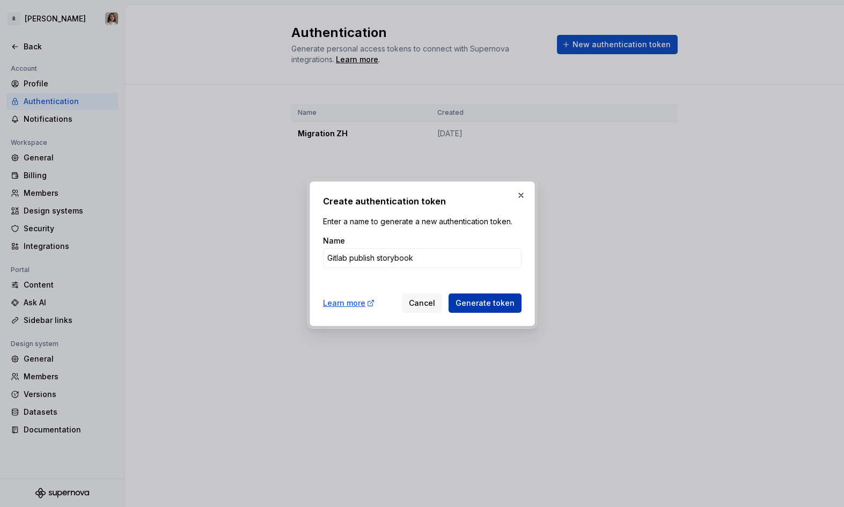
type input "Gitlab publish storybook"
click at [449, 293] on button "Generate token" at bounding box center [485, 302] width 73 height 19
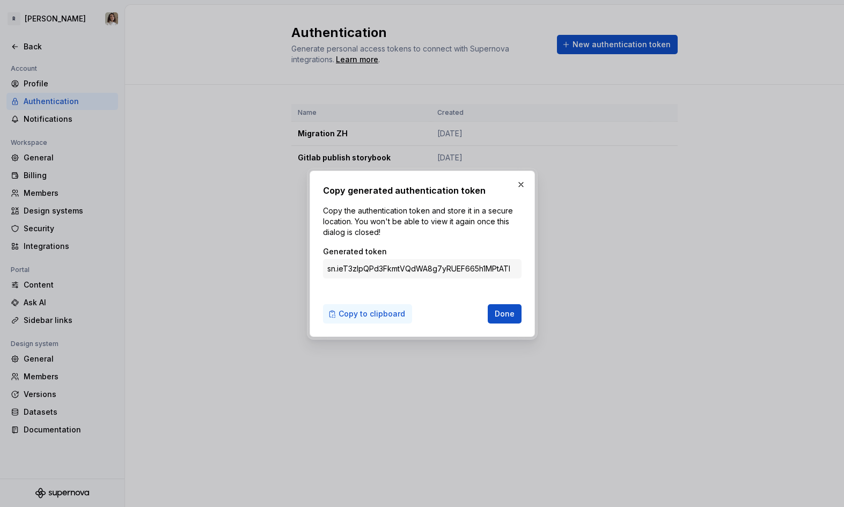
click at [382, 319] on span "Copy to clipboard" at bounding box center [372, 313] width 67 height 11
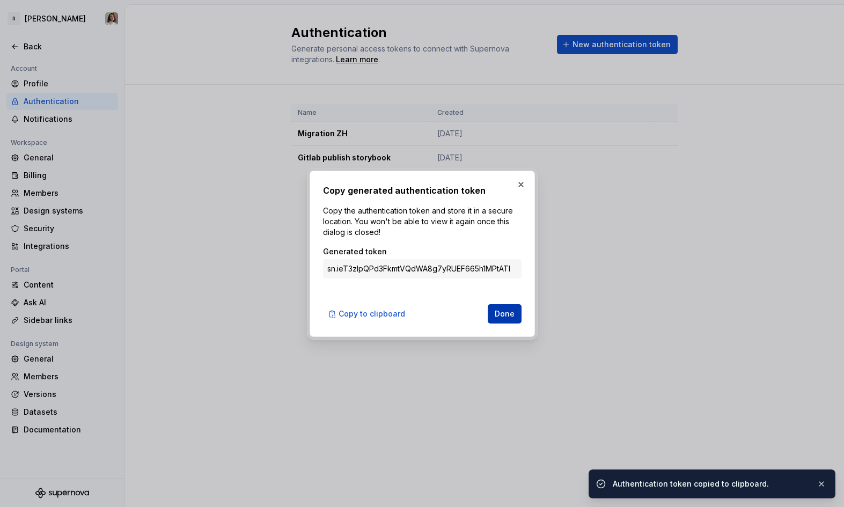
click at [504, 308] on span "Done" at bounding box center [505, 313] width 20 height 11
